Goal: Information Seeking & Learning: Learn about a topic

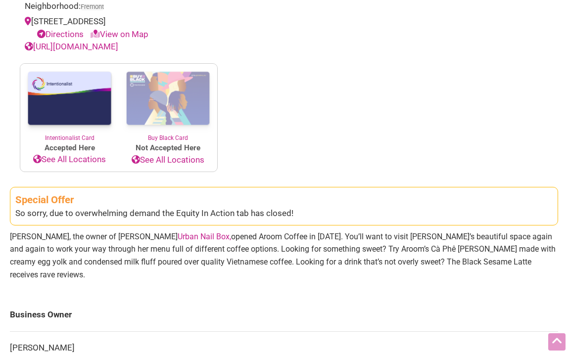
scroll to position [468, 0]
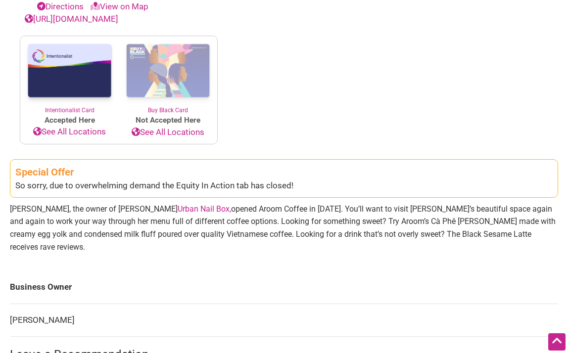
click at [178, 208] on link "Urban Nail Box," at bounding box center [204, 208] width 53 height 9
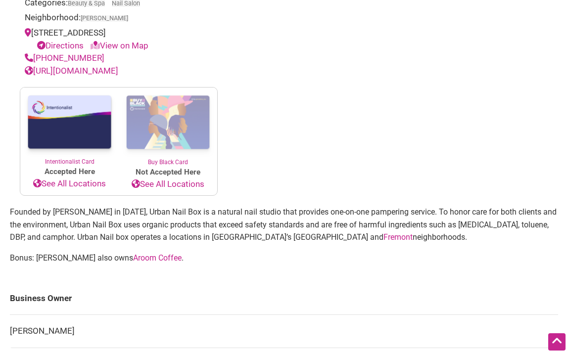
scroll to position [286, 0]
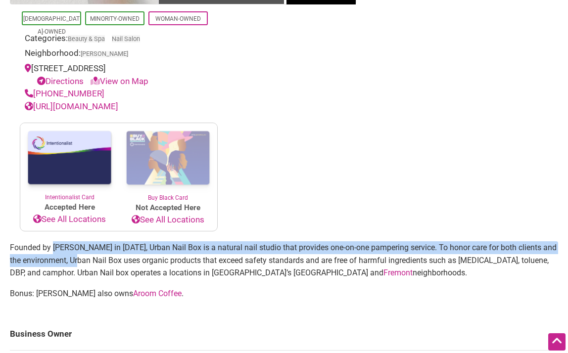
drag, startPoint x: 54, startPoint y: 261, endPoint x: 82, endPoint y: 265, distance: 28.5
click at [82, 265] on p "Founded by [PERSON_NAME] in [DATE], Urban Nail Box is a natural nail studio tha…" at bounding box center [284, 260] width 548 height 38
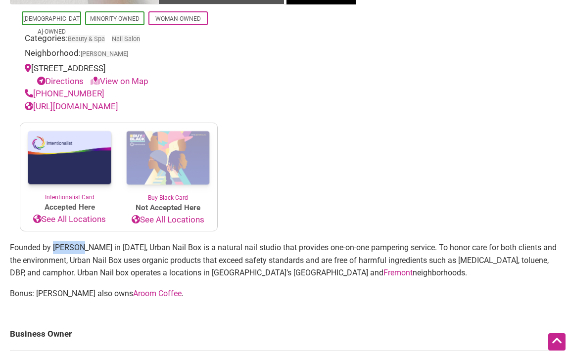
drag, startPoint x: 53, startPoint y: 258, endPoint x: 80, endPoint y: 260, distance: 26.8
click at [80, 260] on p "Founded by [PERSON_NAME] in [DATE], Urban Nail Box is a natural nail studio tha…" at bounding box center [284, 260] width 548 height 38
click at [81, 260] on p "Founded by Rachel Dang in 2017, Urban Nail Box is a natural nail studio that pr…" at bounding box center [284, 260] width 548 height 38
drag, startPoint x: 93, startPoint y: 261, endPoint x: 75, endPoint y: 261, distance: 17.8
click at [75, 261] on p "Founded by Rachel Dang in 2017, Urban Nail Box is a natural nail studio that pr…" at bounding box center [284, 260] width 548 height 38
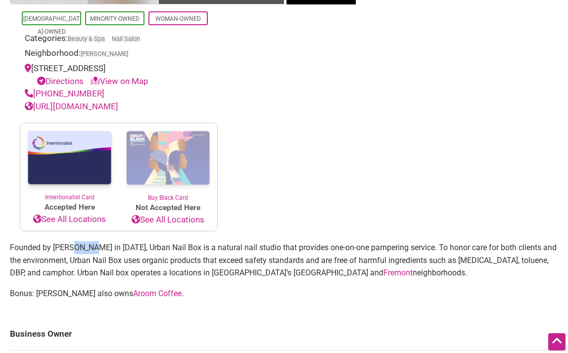
drag, startPoint x: 75, startPoint y: 261, endPoint x: 83, endPoint y: 252, distance: 11.6
click at [75, 261] on p "Founded by Rachel Dang in 2017, Urban Nail Box is a natural nail studio that pr…" at bounding box center [284, 260] width 548 height 38
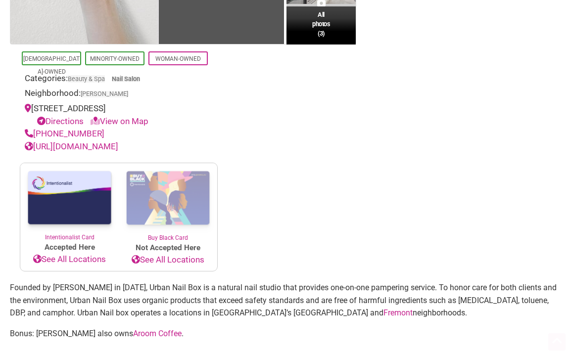
scroll to position [438, 0]
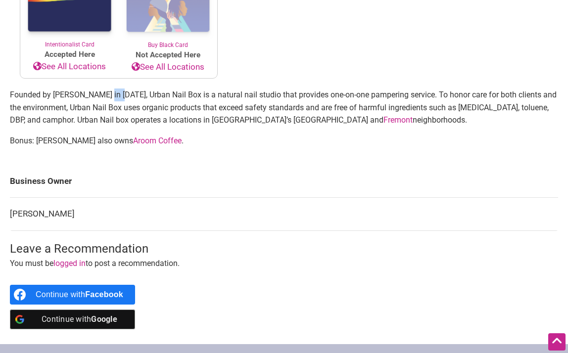
drag, startPoint x: 103, startPoint y: 102, endPoint x: 127, endPoint y: 107, distance: 24.3
click at [125, 107] on p "Founded by Rachel Dang in 2017, Urban Nail Box is a natural nail studio that pr…" at bounding box center [284, 108] width 548 height 38
click at [127, 107] on p "Founded by Rachel Dang in 2017, Urban Nail Box is a natural nail studio that pr…" at bounding box center [284, 108] width 548 height 38
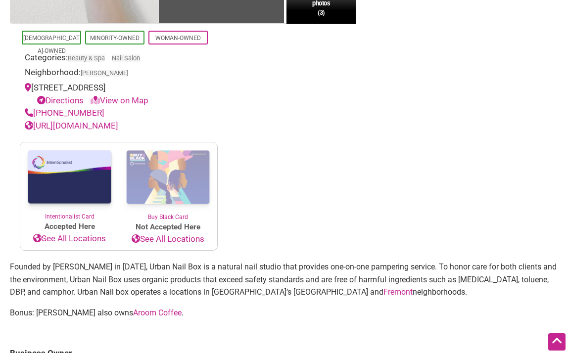
scroll to position [302, 0]
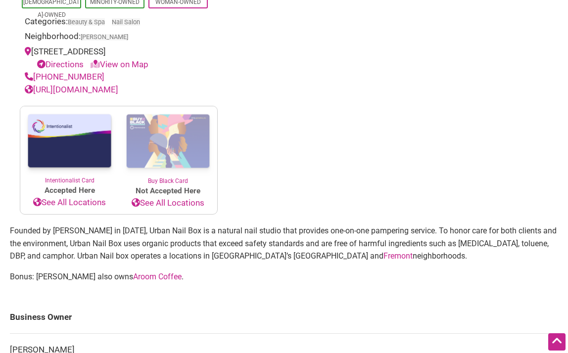
click at [120, 291] on section "Founded by Rachel Dang in 2017, Urban Nail Box is a natural nail studio that pr…" at bounding box center [284, 258] width 548 height 66
click at [133, 282] on link "Aroom Coffee" at bounding box center [157, 276] width 48 height 9
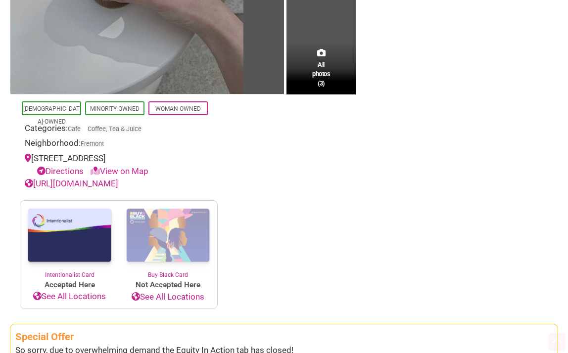
scroll to position [523, 0]
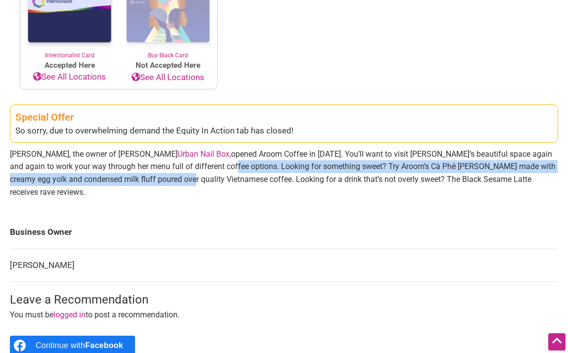
drag, startPoint x: 180, startPoint y: 163, endPoint x: 141, endPoint y: 171, distance: 39.8
click at [141, 171] on p "[PERSON_NAME], the owner of [PERSON_NAME] Urban Nail Box, opened Aroom Coffee i…" at bounding box center [284, 173] width 548 height 50
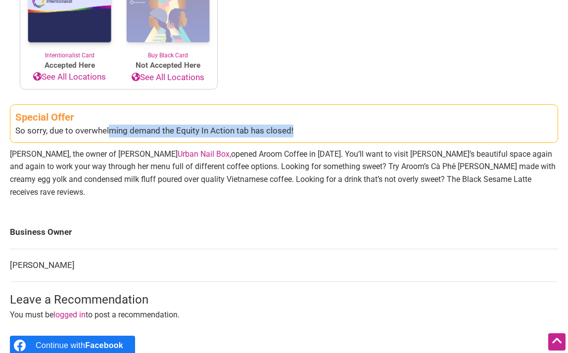
drag, startPoint x: 109, startPoint y: 124, endPoint x: 109, endPoint y: 133, distance: 8.9
click at [109, 133] on div "So sorry, due to overwhelming demand the Equity In Action tab has closed!" at bounding box center [283, 131] width 537 height 13
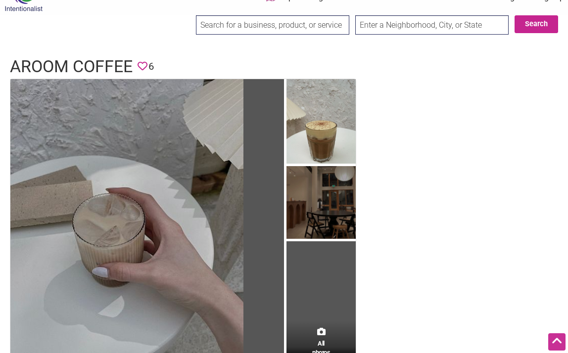
scroll to position [0, 0]
